Goal: Information Seeking & Learning: Find specific fact

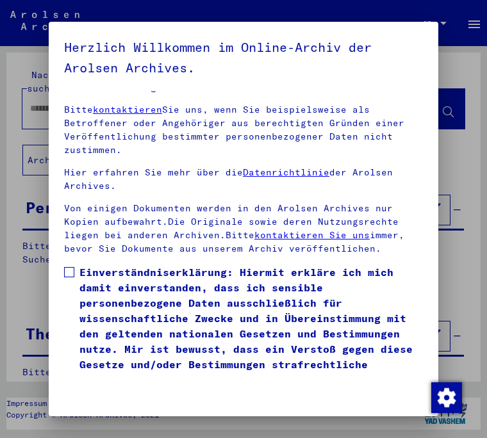
scroll to position [203, 0]
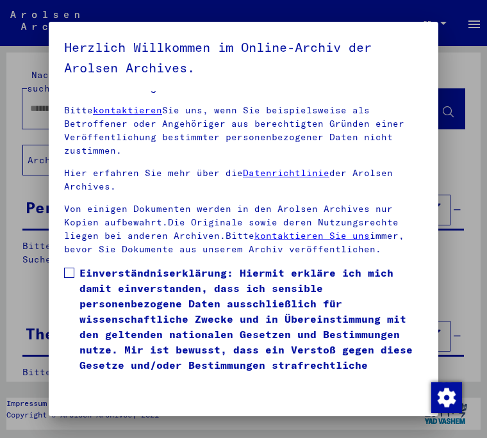
click at [76, 265] on label "Einverständniserklärung: Hiermit erkläre ich mich damit einverstanden, dass ich…" at bounding box center [243, 326] width 359 height 123
click at [116, 403] on button "Ich stimme zu" at bounding box center [106, 410] width 85 height 31
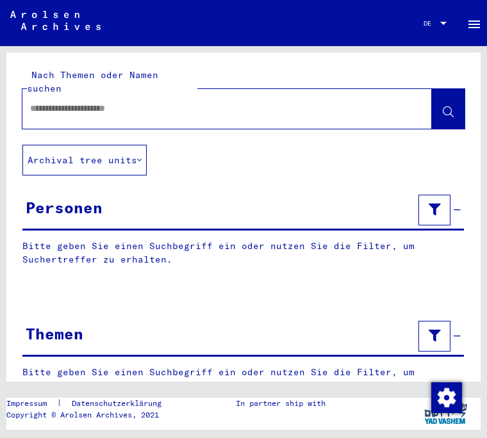
click at [99, 102] on input "text" at bounding box center [215, 108] width 371 height 13
type input "*****"
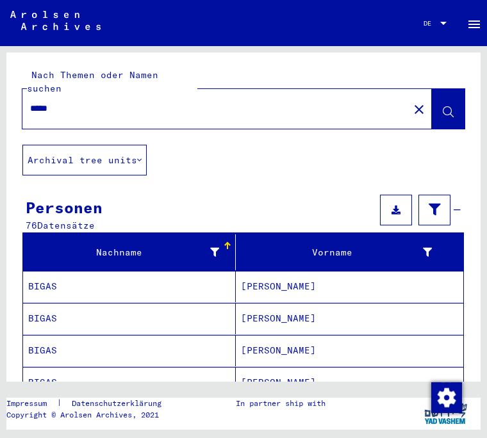
click at [458, 101] on button at bounding box center [448, 109] width 33 height 40
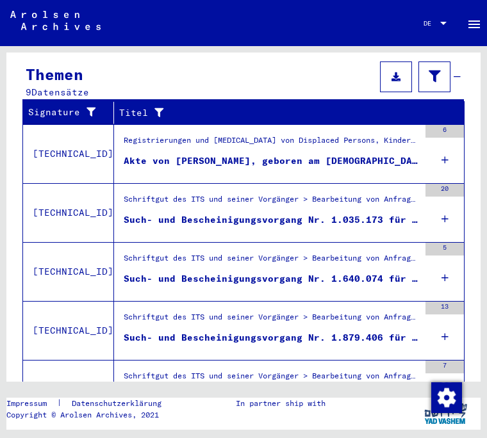
scroll to position [461, 0]
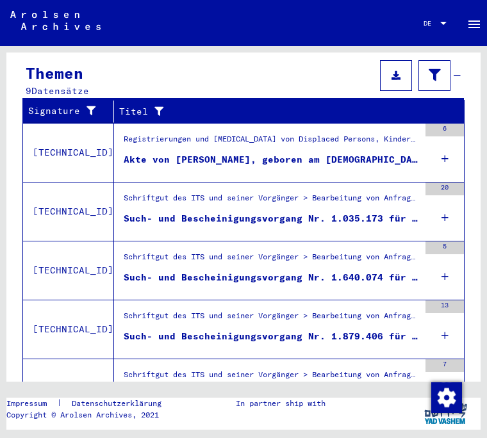
click at [237, 153] on div "Akte von [PERSON_NAME], geboren am [DEMOGRAPHIC_DATA]" at bounding box center [272, 159] width 296 height 13
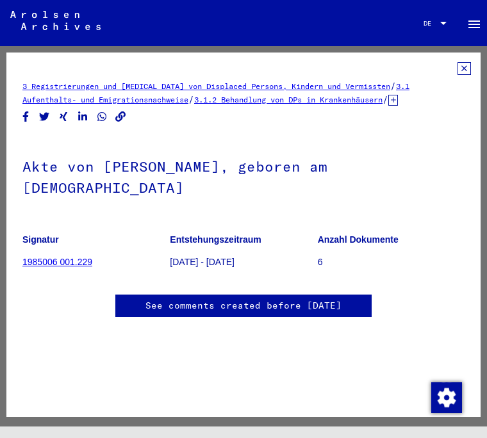
click at [72, 257] on link "1985006 001.229" at bounding box center [57, 262] width 70 height 10
click at [249, 299] on link "See comments created before [DATE]" at bounding box center [244, 305] width 196 height 13
